Goal: Find specific page/section: Find specific page/section

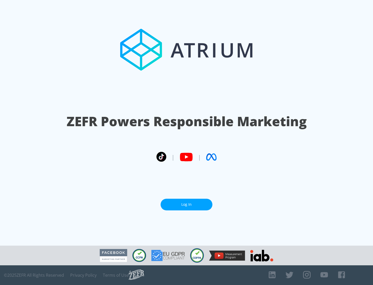
click at [187, 204] on link "Log In" at bounding box center [187, 205] width 52 height 12
